Goal: Find specific page/section: Find specific page/section

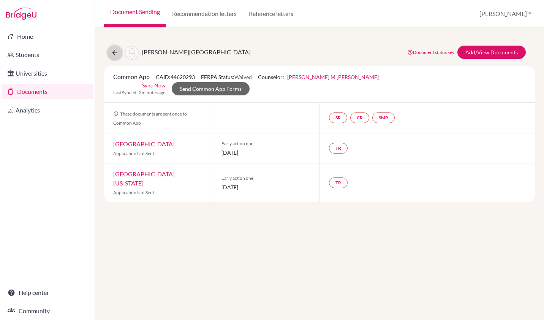
click at [115, 53] on icon at bounding box center [115, 53] width 8 height 8
